Goal: Information Seeking & Learning: Learn about a topic

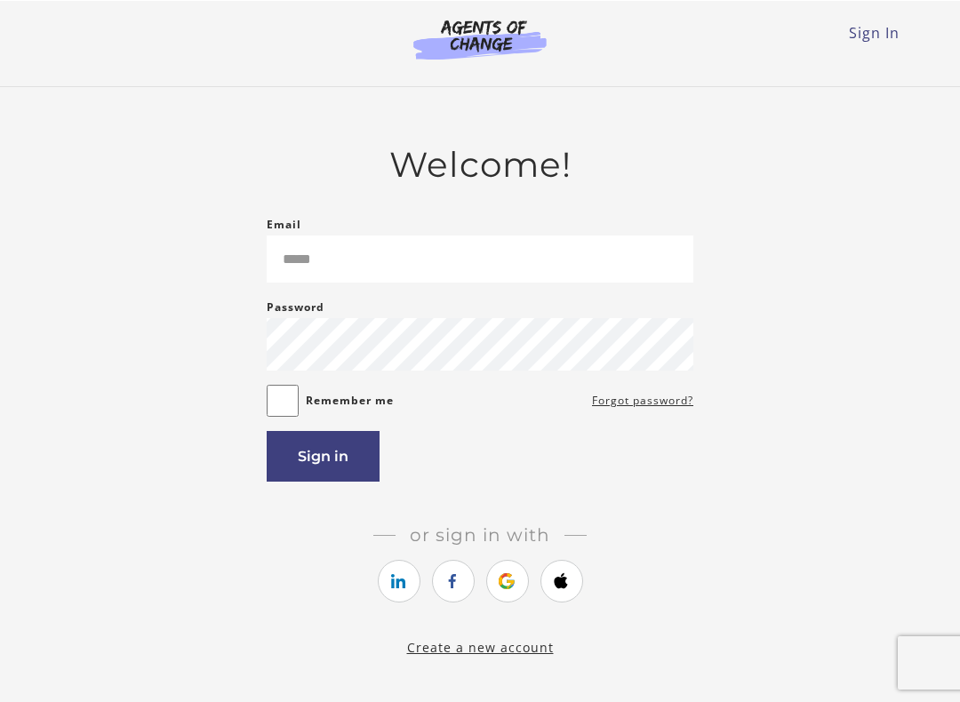
scroll to position [1, 0]
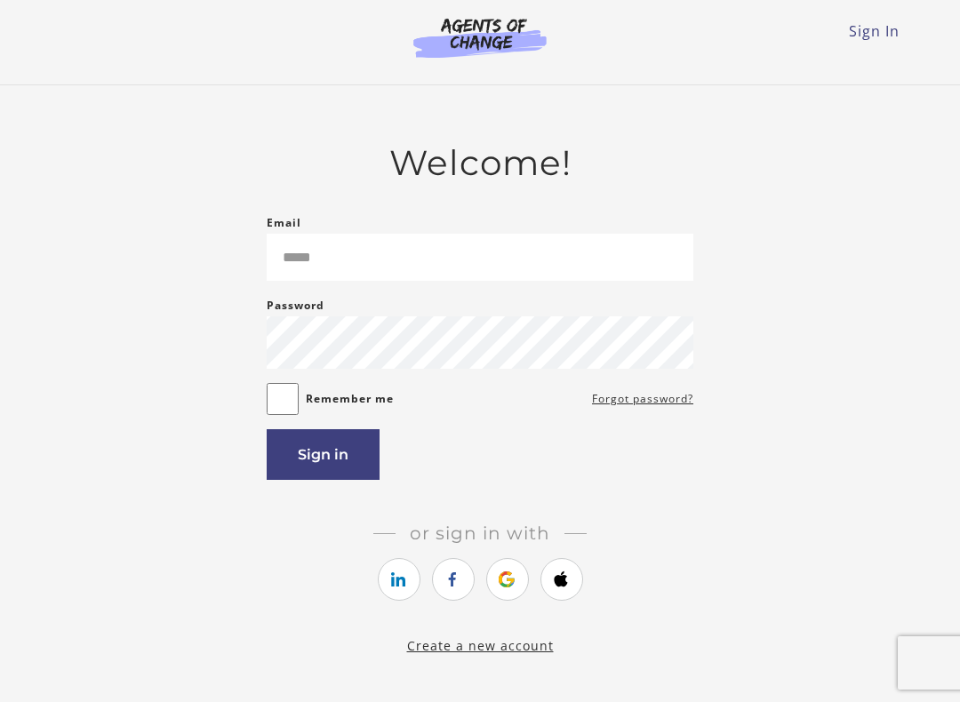
click at [461, 588] on icon "https://courses.thinkific.com/users/auth/facebook?ss%5Breferral%5D=&ss%5Buser_r…" at bounding box center [453, 579] width 22 height 21
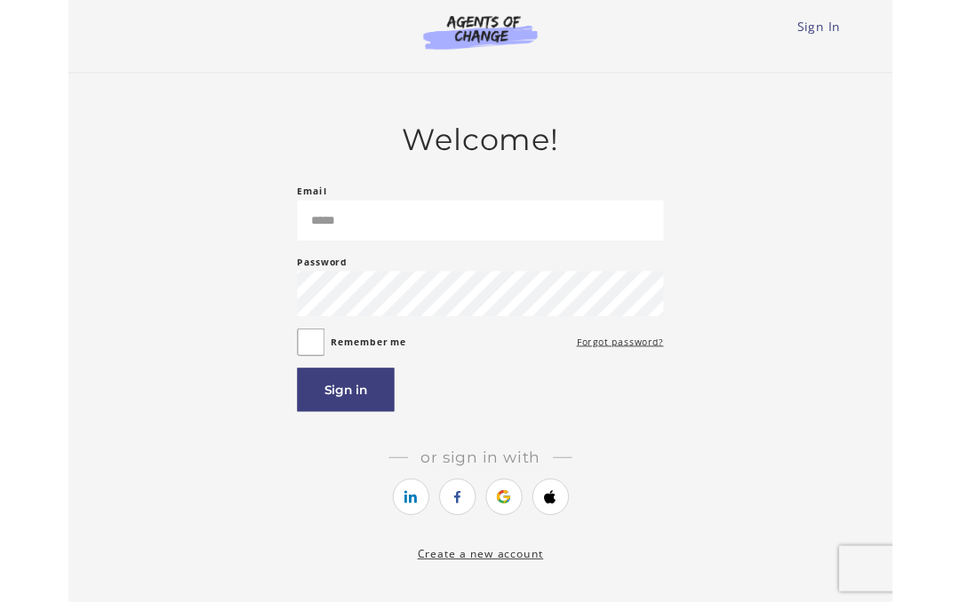
scroll to position [51, 0]
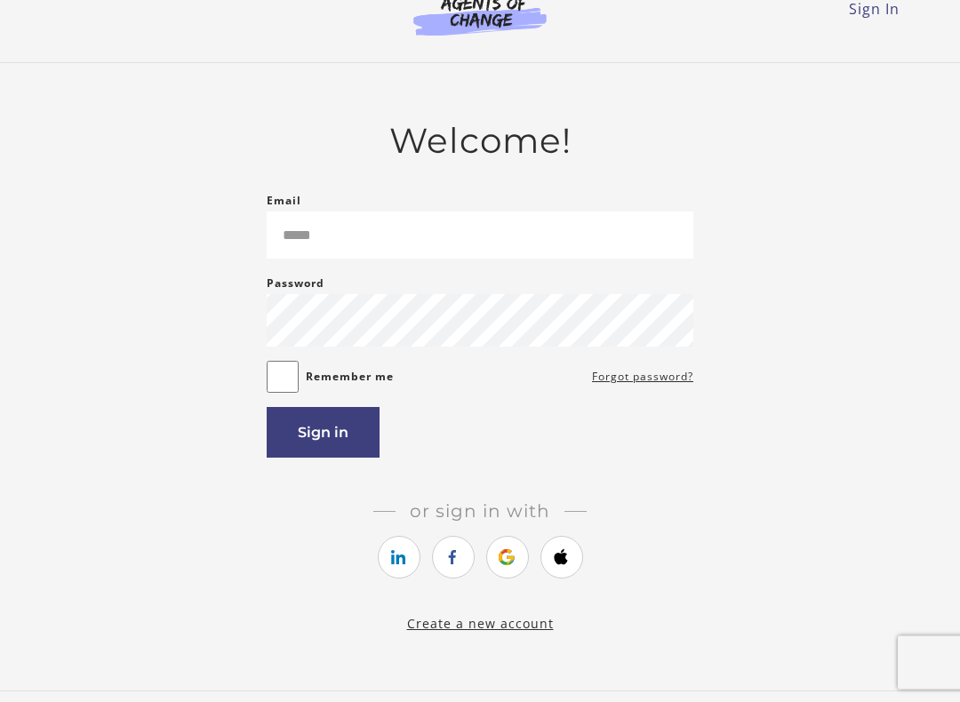
scroll to position [23, 0]
click at [512, 568] on icon "https://courses.thinkific.com/users/auth/google?ss%5Breferral%5D=&ss%5Buser_ret…" at bounding box center [507, 556] width 22 height 21
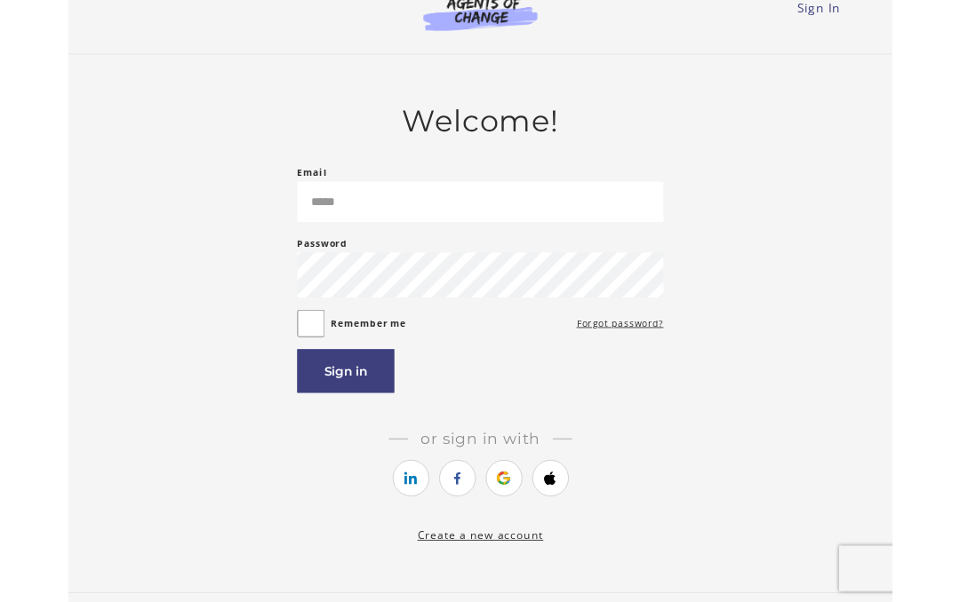
scroll to position [73, 0]
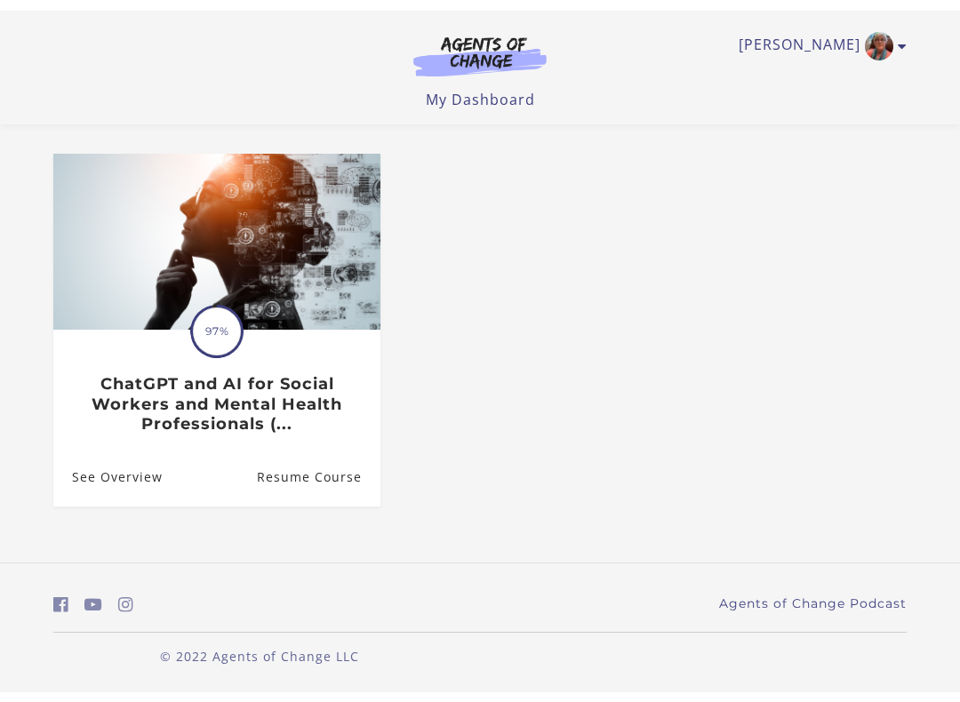
scroll to position [116, 0]
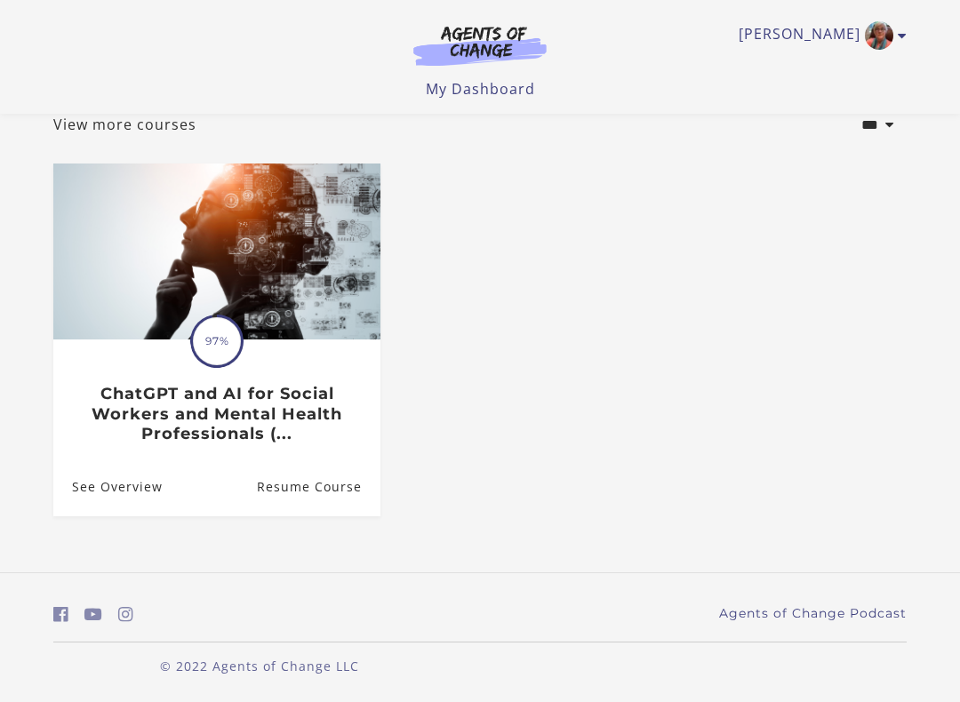
click at [335, 490] on link "Resume Course" at bounding box center [319, 487] width 124 height 58
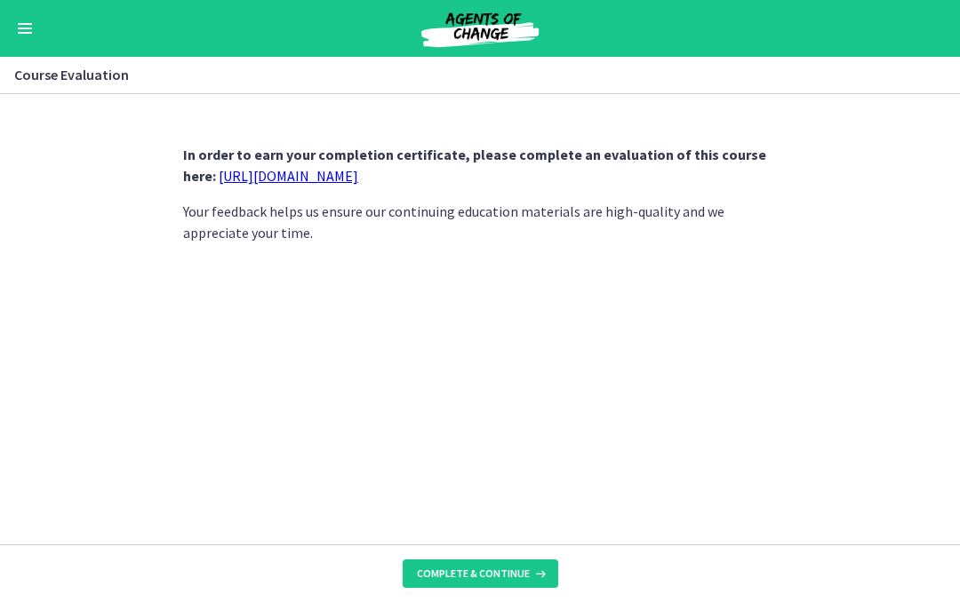
click at [525, 578] on span "Complete & continue" at bounding box center [473, 574] width 113 height 14
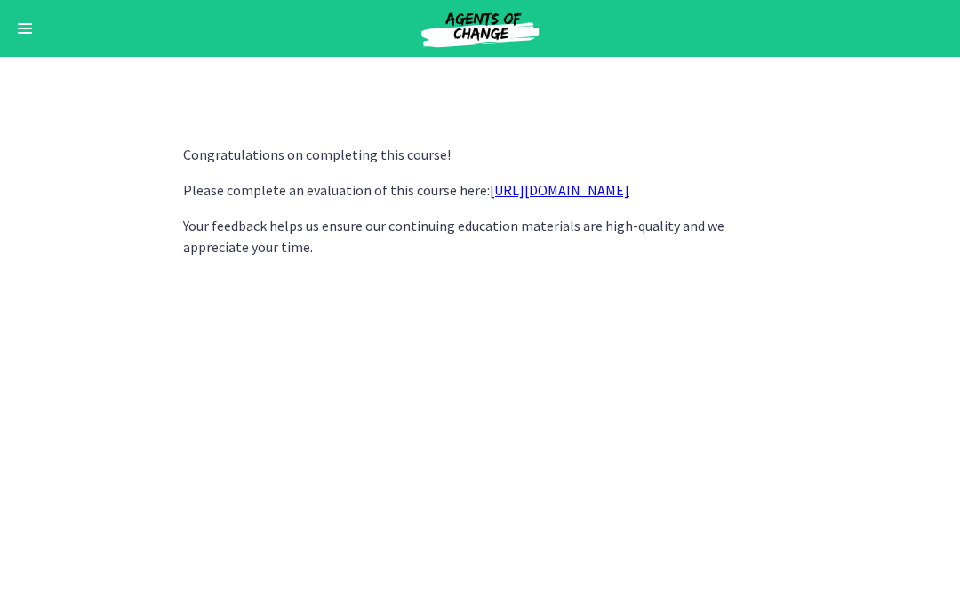
click at [629, 197] on link "[URL][DOMAIN_NAME]" at bounding box center [560, 190] width 140 height 18
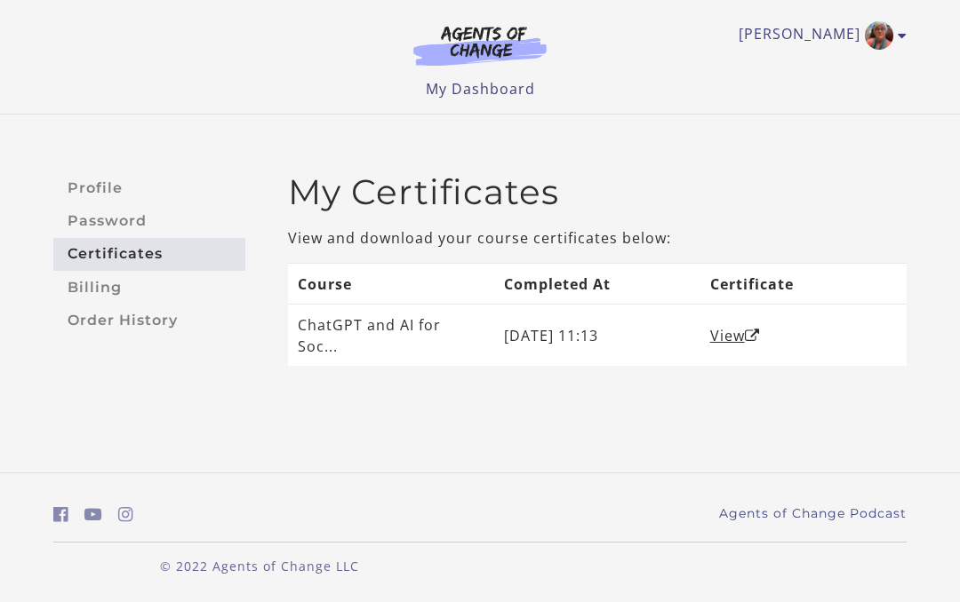
click at [733, 326] on link "View" at bounding box center [735, 336] width 50 height 20
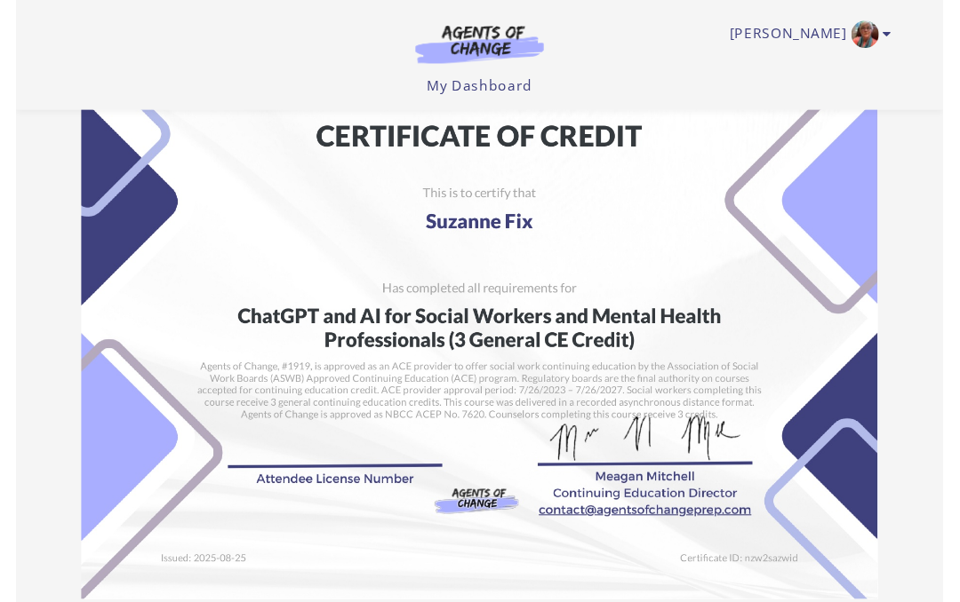
scroll to position [14, 0]
